Goal: Check status: Check status

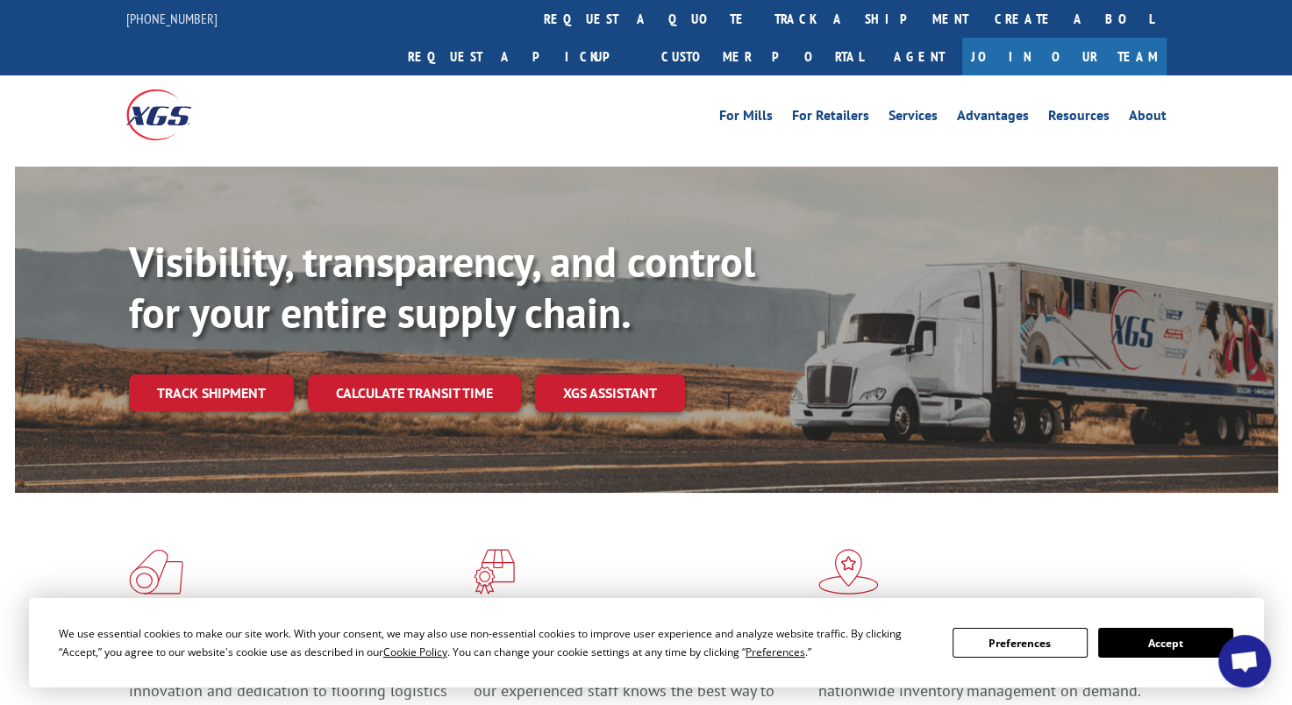
click at [246, 375] on link "Track shipment" at bounding box center [211, 393] width 165 height 37
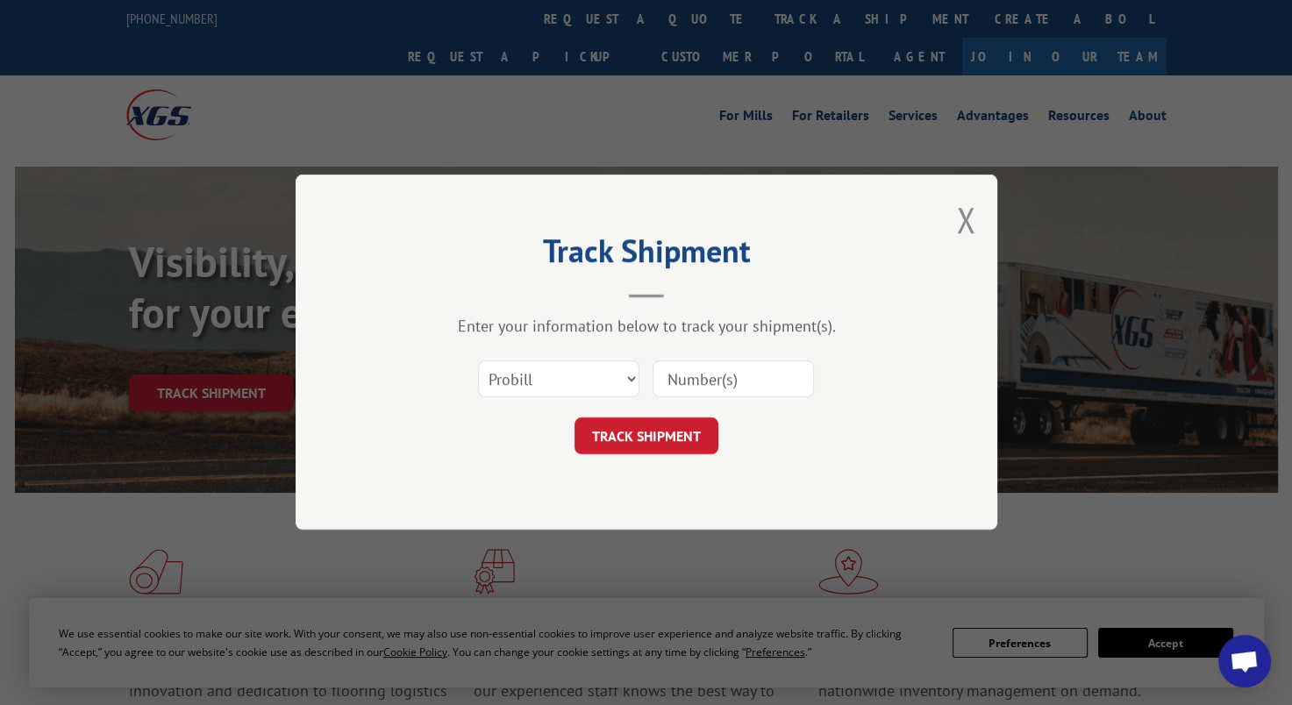
click at [677, 382] on input at bounding box center [733, 379] width 161 height 37
paste input "17496887"
type input "17496887"
click at [639, 425] on button "TRACK SHIPMENT" at bounding box center [646, 436] width 144 height 37
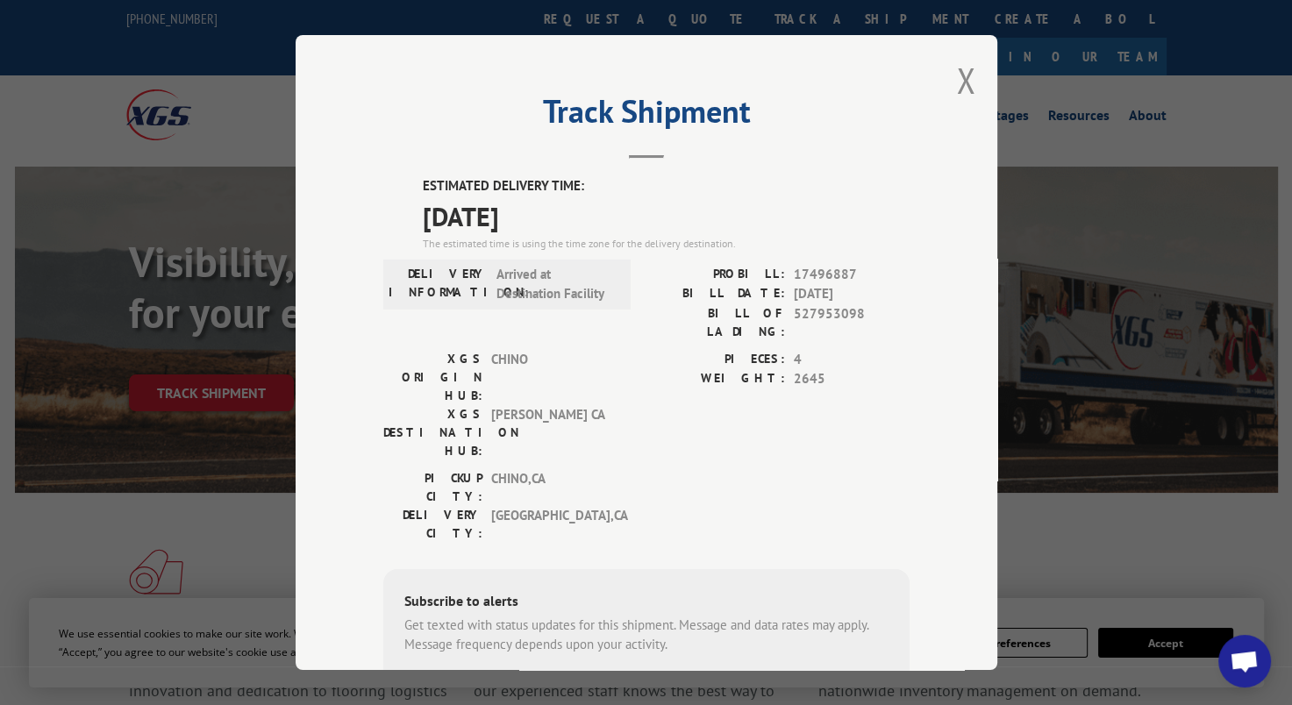
scroll to position [153, 0]
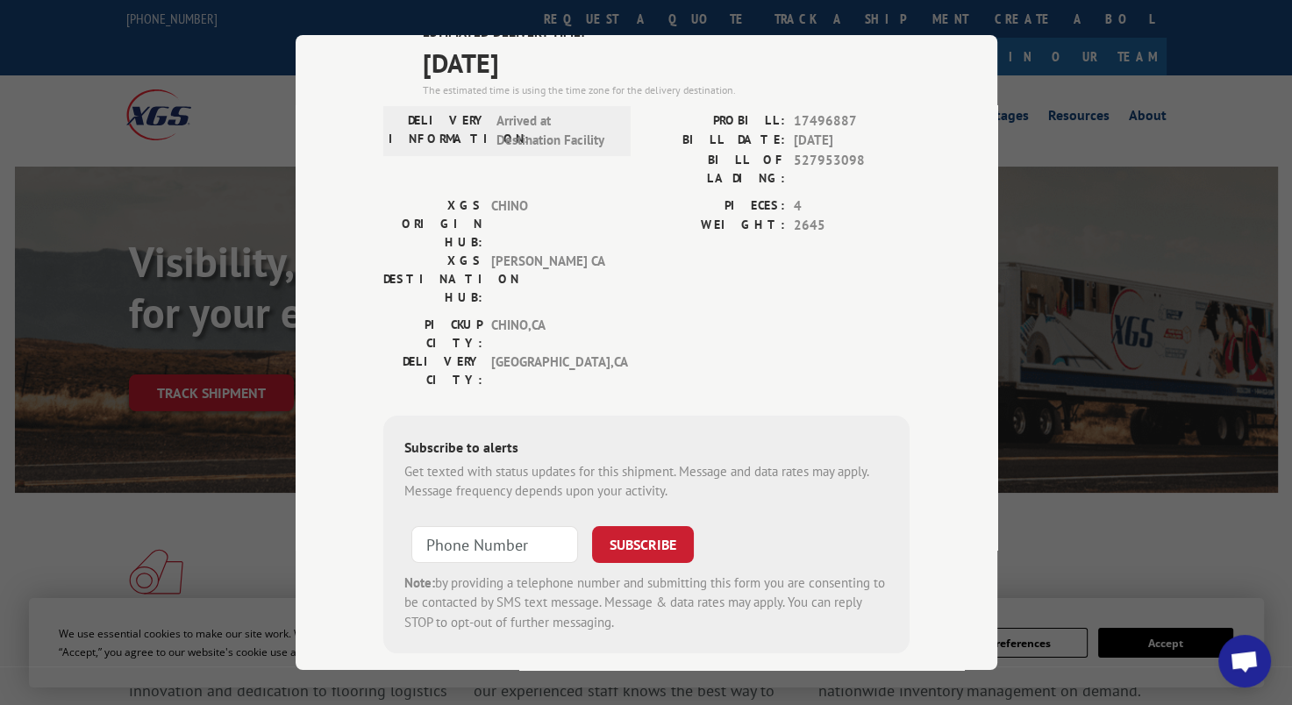
drag, startPoint x: 352, startPoint y: 183, endPoint x: 439, endPoint y: 175, distance: 87.3
click at [352, 183] on div "Track Shipment ESTIMATED DELIVERY TIME: [DATE] The estimated time is using the …" at bounding box center [647, 352] width 702 height 635
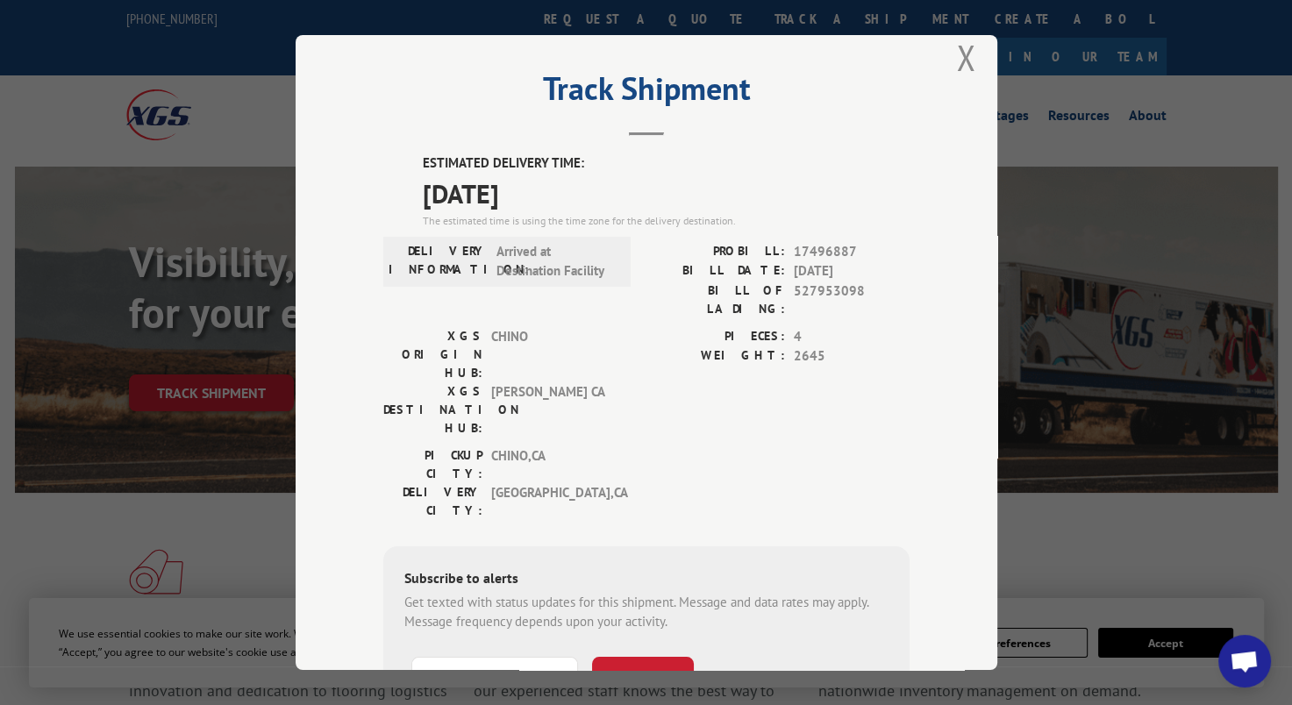
scroll to position [0, 0]
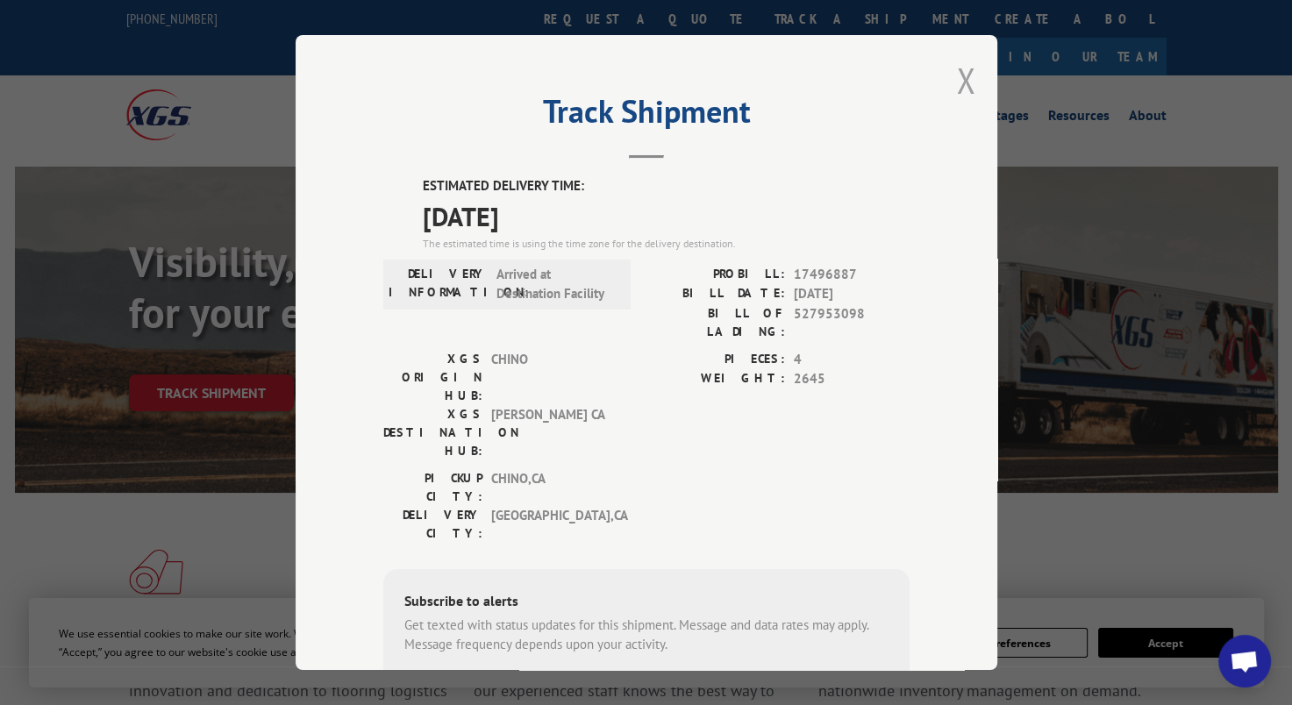
click at [961, 86] on button "Close modal" at bounding box center [965, 80] width 19 height 46
